Goal: Transaction & Acquisition: Purchase product/service

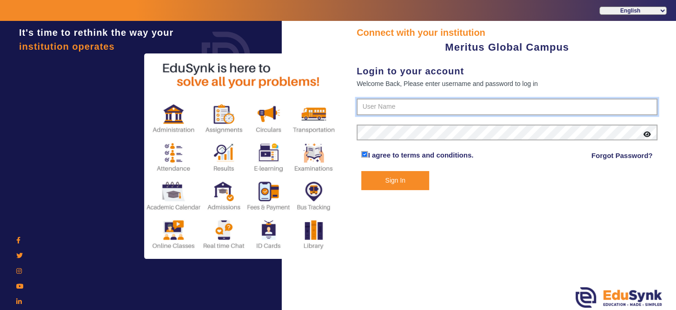
type input "8593852575"
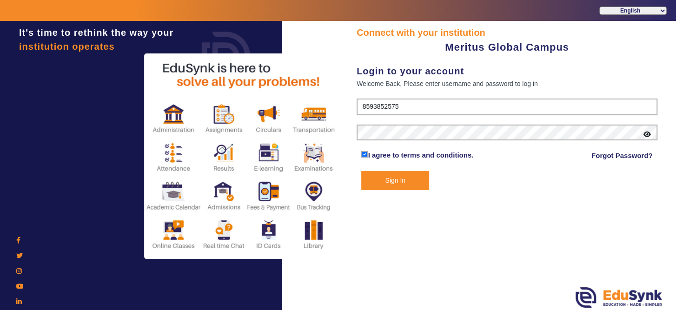
click at [415, 179] on button "Sign In" at bounding box center [394, 180] width 67 height 19
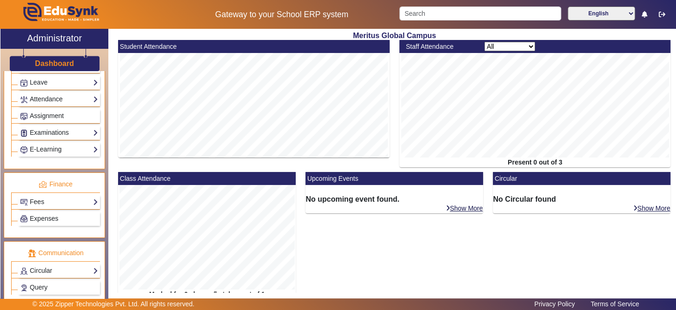
scroll to position [391, 0]
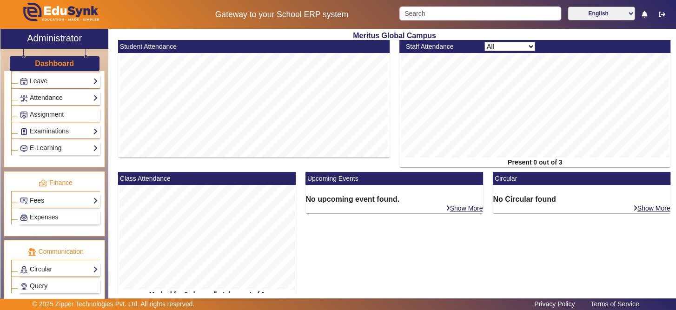
click at [66, 195] on link "Fees" at bounding box center [59, 200] width 78 height 11
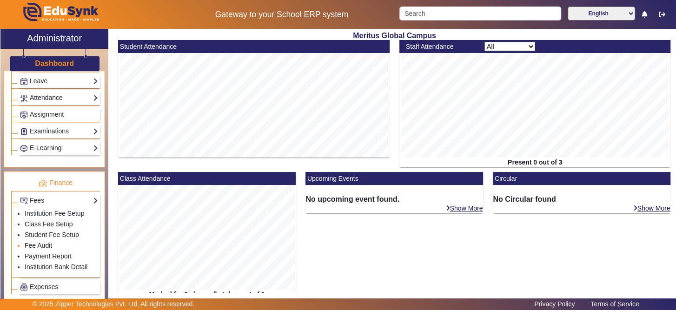
click at [46, 242] on link "Fee Audit" at bounding box center [38, 245] width 27 height 7
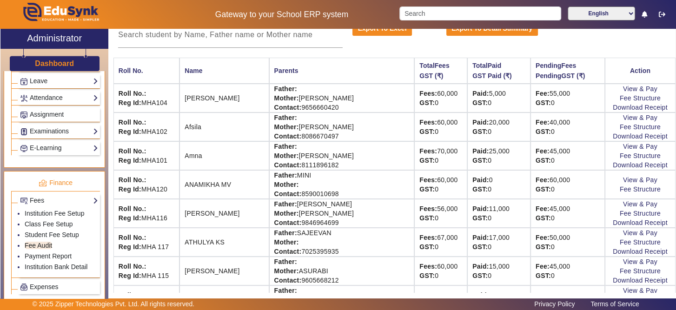
scroll to position [74, 0]
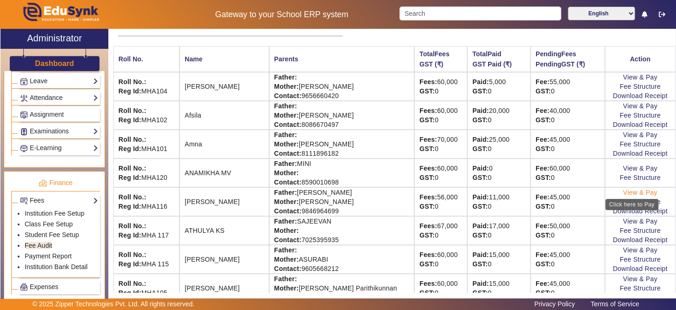
click at [624, 191] on link "View & Pay" at bounding box center [640, 192] width 34 height 7
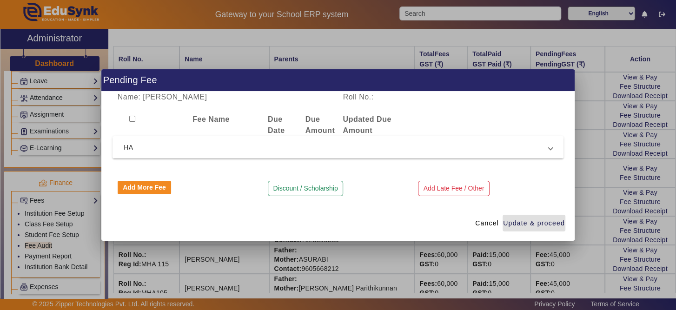
click at [341, 143] on span "HA" at bounding box center [336, 147] width 425 height 11
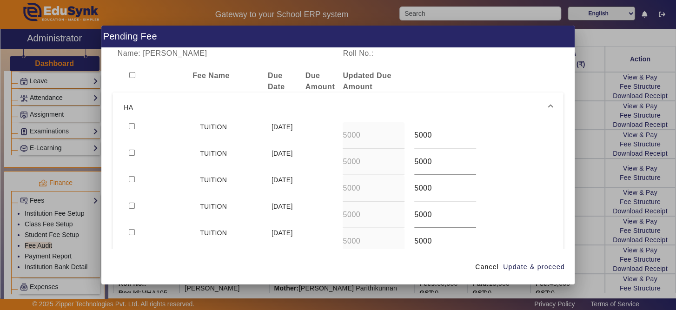
click at [134, 153] on input "checkbox" at bounding box center [132, 153] width 6 height 6
checkbox input "true"
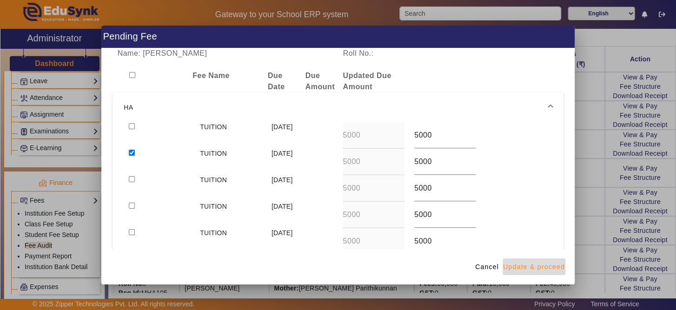
click at [538, 268] on span "Update & proceed" at bounding box center [534, 267] width 62 height 10
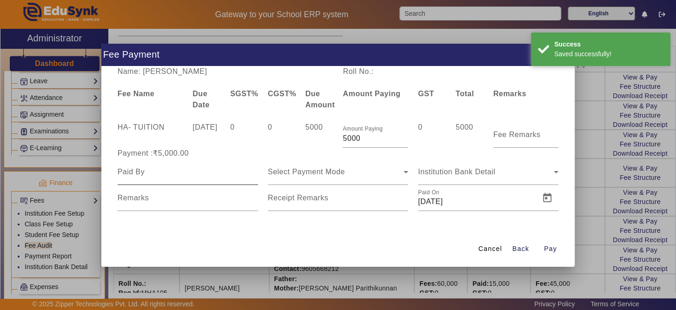
click at [257, 179] on div at bounding box center [188, 172] width 140 height 26
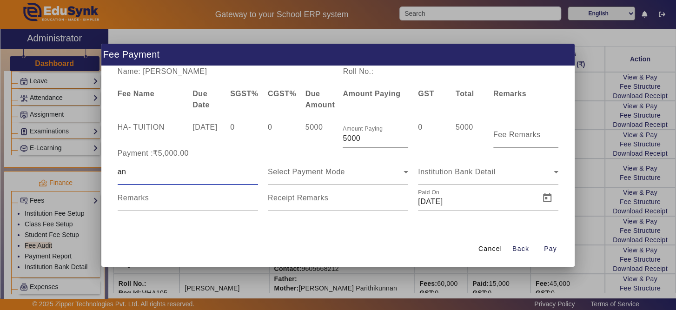
type input "a"
type input "[PERSON_NAME]"
click at [403, 172] on icon at bounding box center [405, 171] width 11 height 11
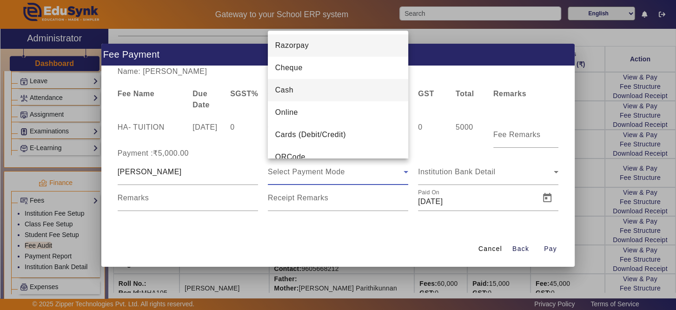
click at [361, 96] on mat-option "Cash" at bounding box center [338, 90] width 140 height 22
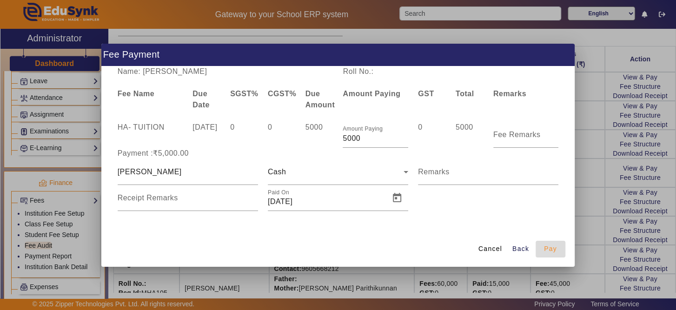
click at [554, 249] on span "Pay" at bounding box center [550, 249] width 13 height 10
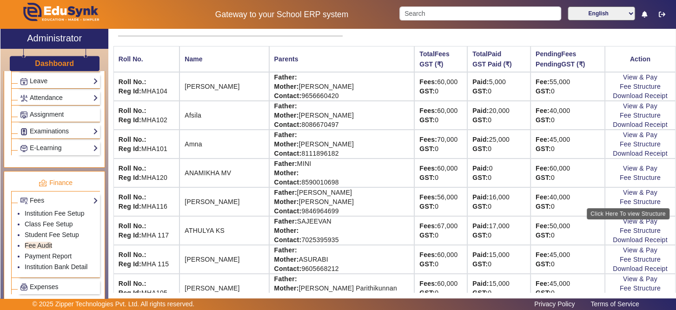
click at [615, 209] on div "Click Here To view Structure" at bounding box center [628, 213] width 83 height 11
click at [624, 211] on link "Download Receipt" at bounding box center [640, 210] width 55 height 7
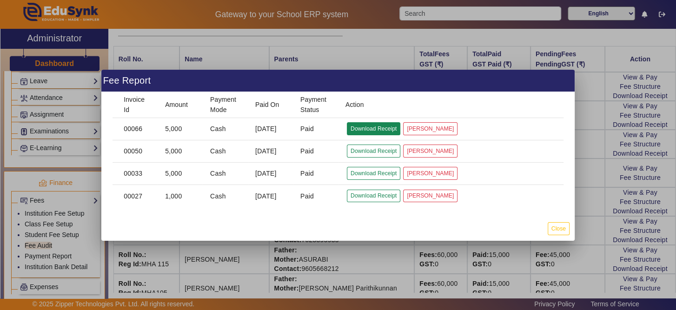
click at [355, 130] on button "Download Receipt" at bounding box center [373, 128] width 53 height 13
click at [562, 227] on button "Close" at bounding box center [559, 228] width 22 height 13
